Goal: Task Accomplishment & Management: Use online tool/utility

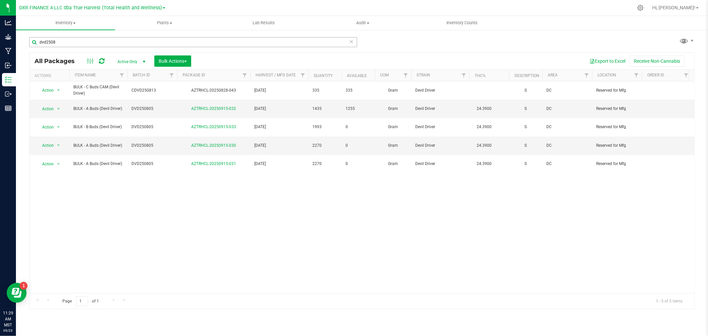
click at [58, 43] on input "dvd2508" at bounding box center [193, 42] width 328 height 10
type input "phbb250721"
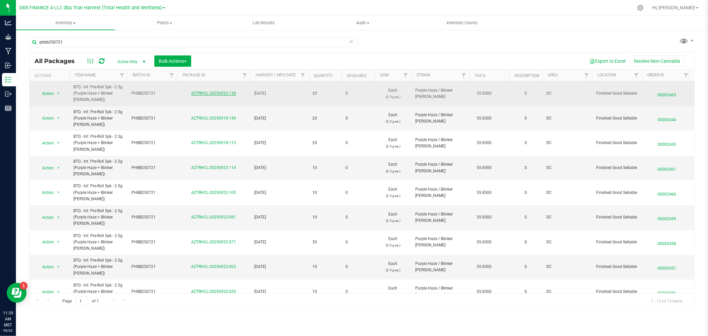
click at [231, 93] on link "AZTRHCL-20250922-138" at bounding box center [213, 93] width 45 height 5
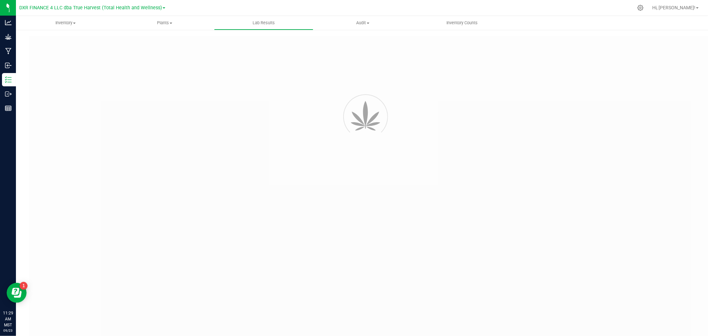
type input "AZTRHCL-20250827-083"
type input "TE50819003-003"
type input "AZTRHCL-20250827-083"
type input "[DATE] 8:49 AM"
type input "[DATE]"
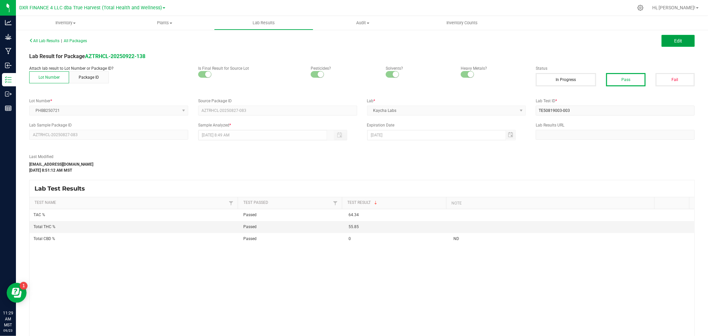
click at [665, 43] on button "Edit" at bounding box center [677, 41] width 33 height 12
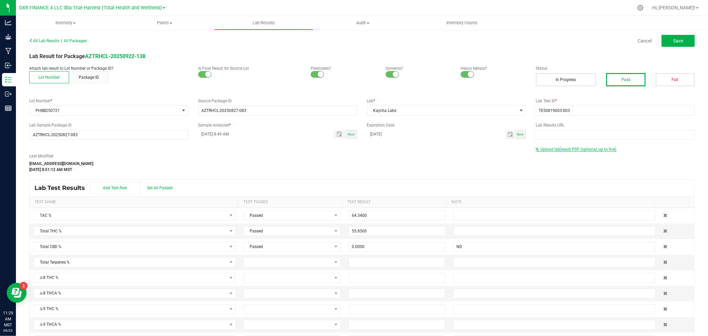
click at [555, 150] on span "Upload lab result PDF (optional, up to five)" at bounding box center [578, 149] width 76 height 5
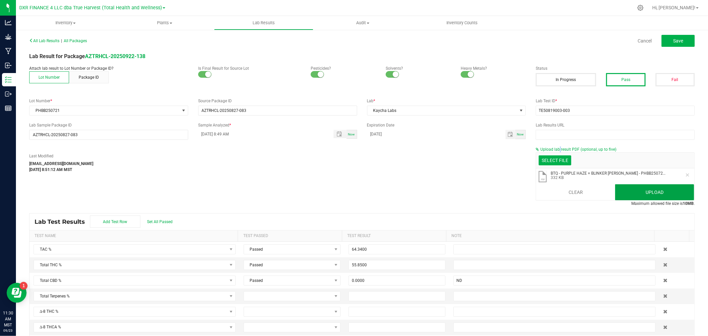
click at [643, 193] on button "Upload" at bounding box center [654, 192] width 79 height 16
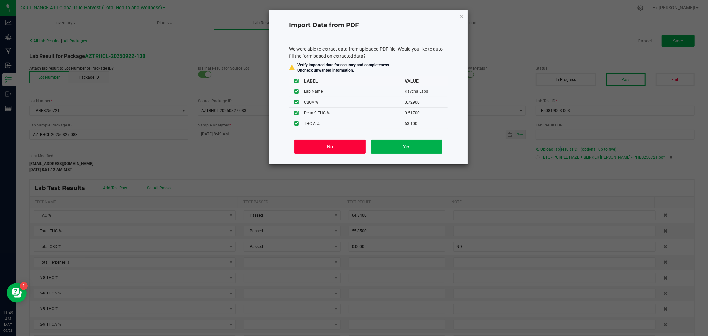
click at [334, 141] on button "No" at bounding box center [329, 147] width 71 height 14
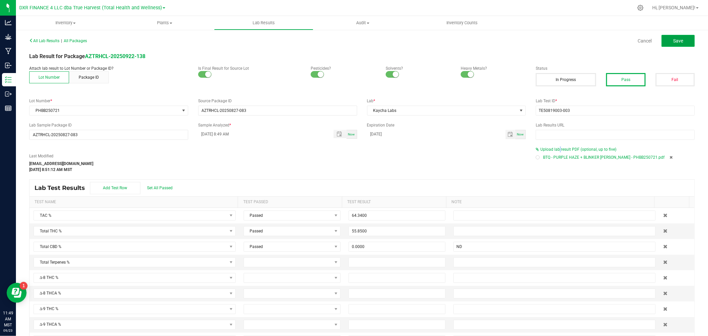
click at [664, 40] on button "Save" at bounding box center [677, 41] width 33 height 12
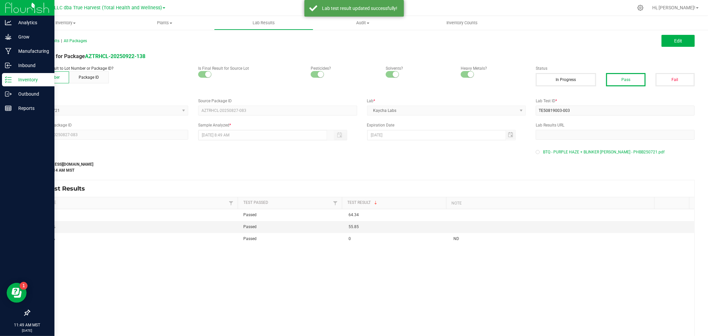
click at [21, 77] on p "Inventory" at bounding box center [32, 80] width 40 height 8
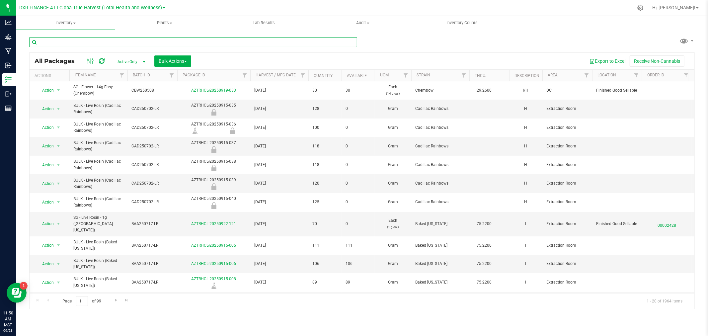
click at [144, 42] on input "text" at bounding box center [193, 42] width 328 height 10
